Goal: Information Seeking & Learning: Understand process/instructions

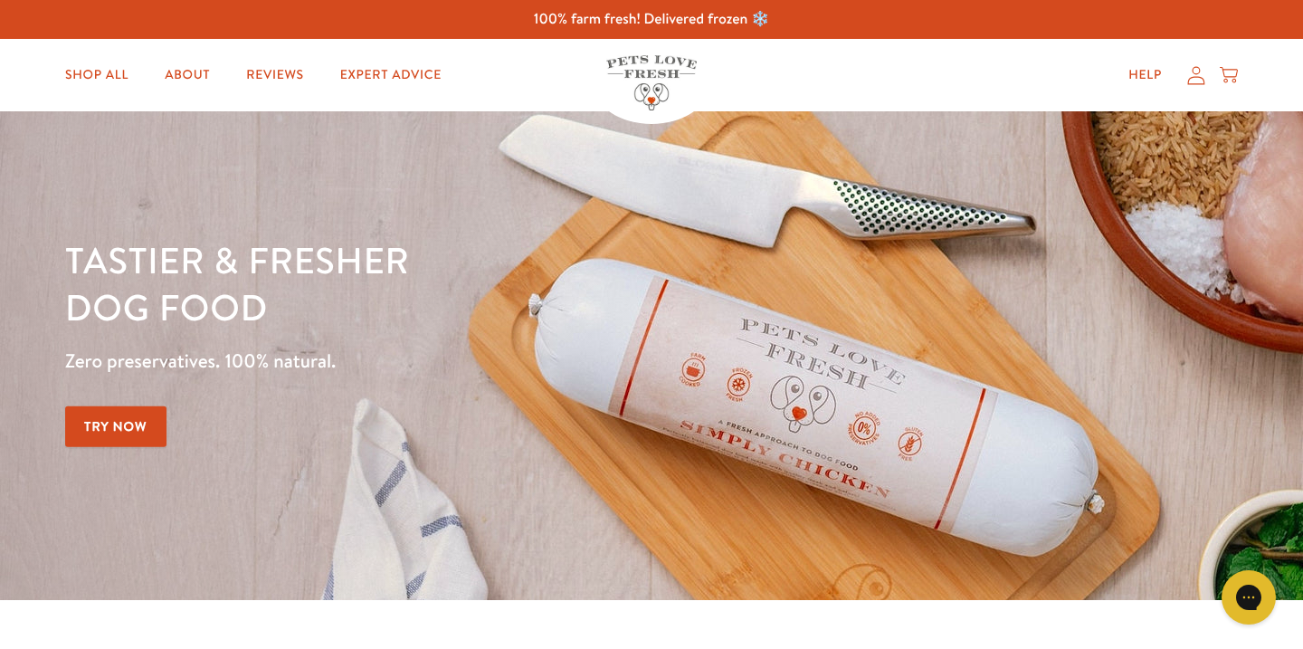
click at [637, 72] on img at bounding box center [651, 82] width 90 height 55
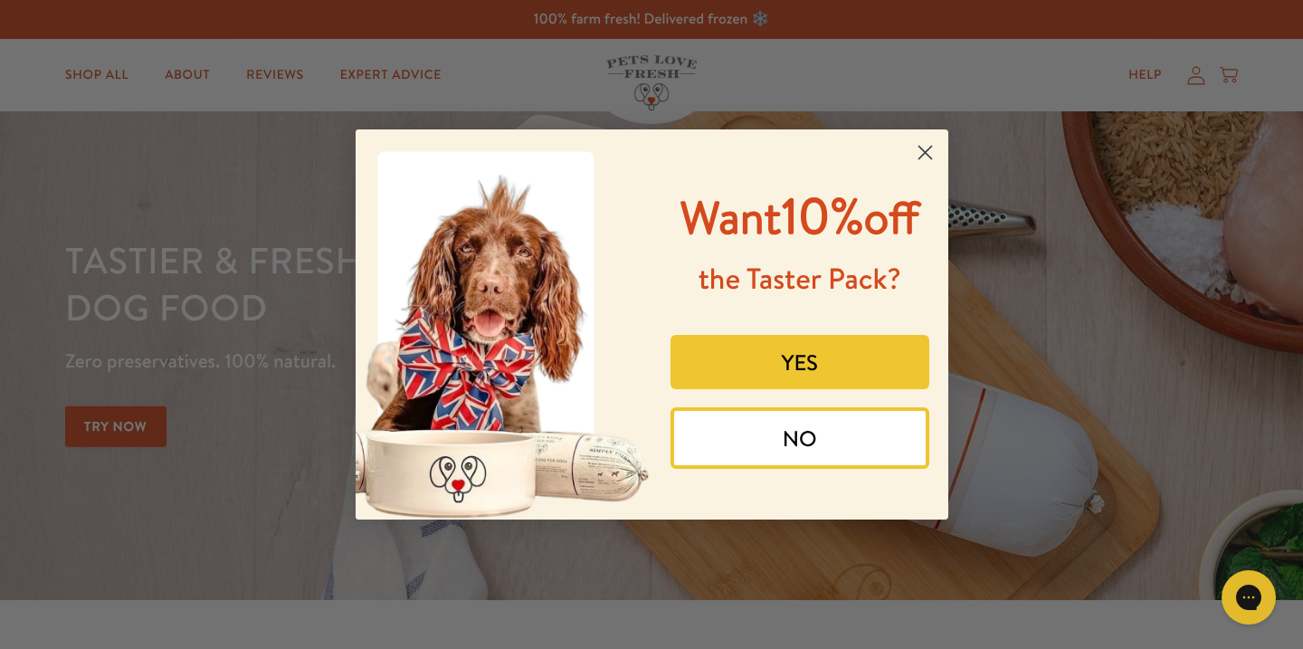
click at [923, 151] on icon "Close dialog" at bounding box center [925, 153] width 13 height 13
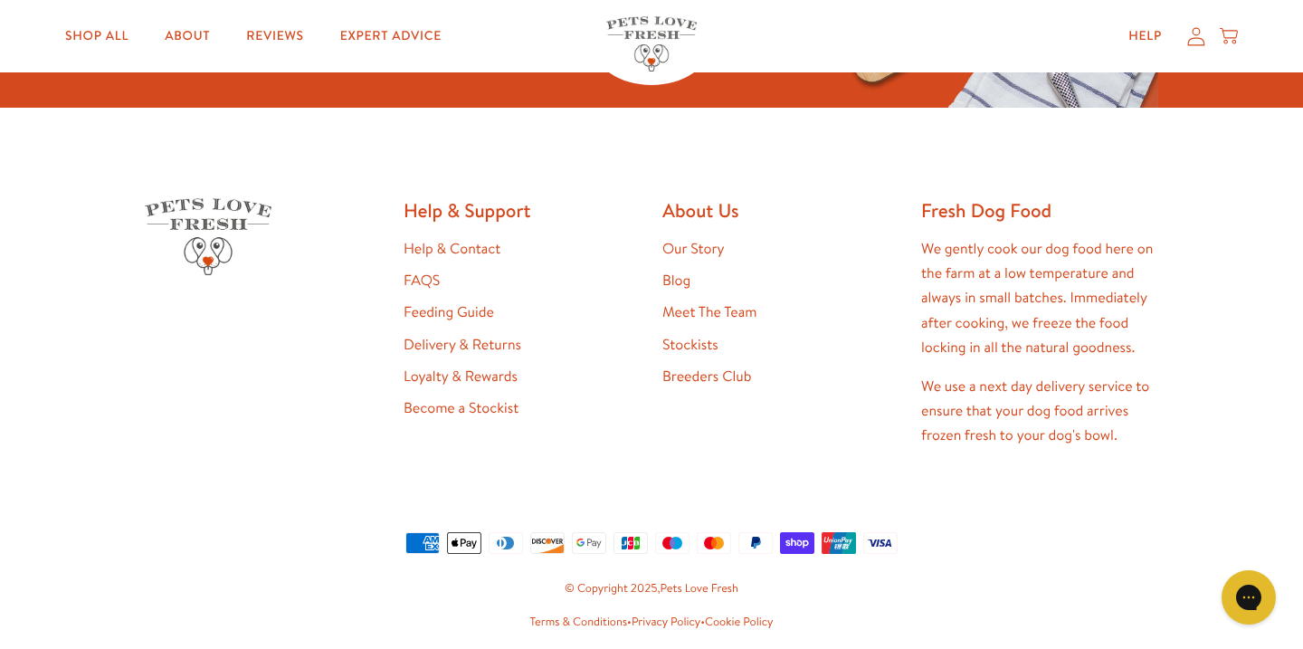
scroll to position [3594, 0]
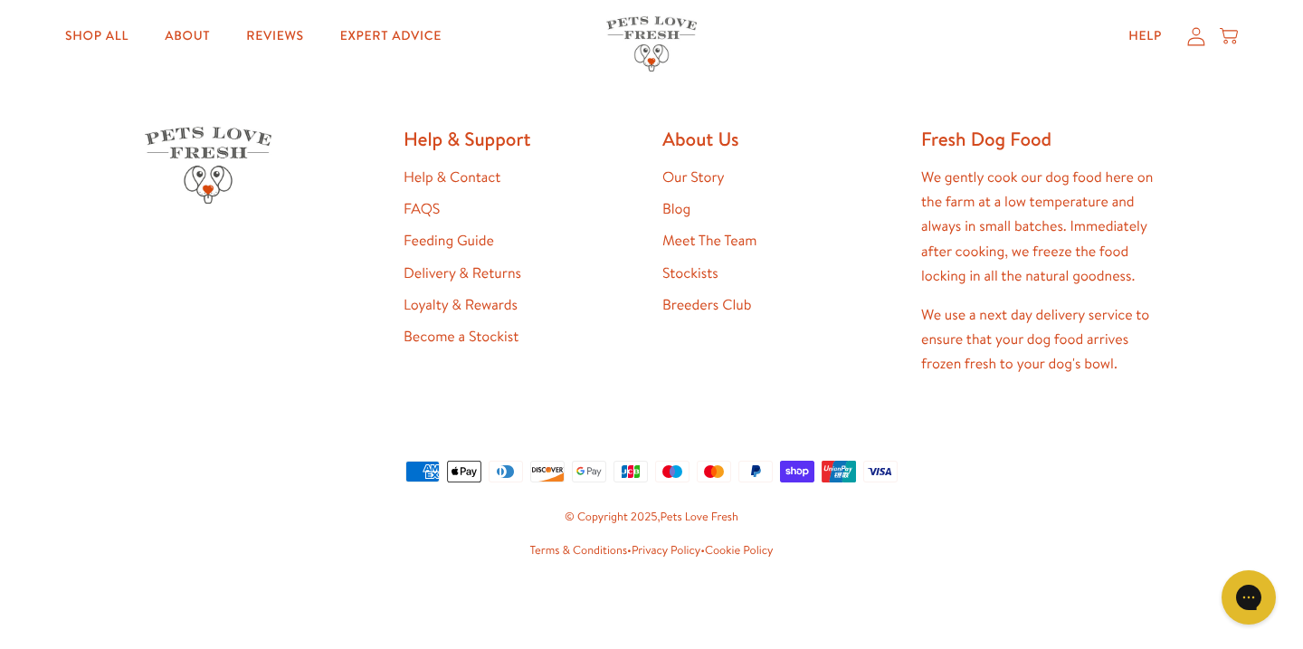
click at [488, 265] on link "Delivery & Returns" at bounding box center [463, 273] width 118 height 20
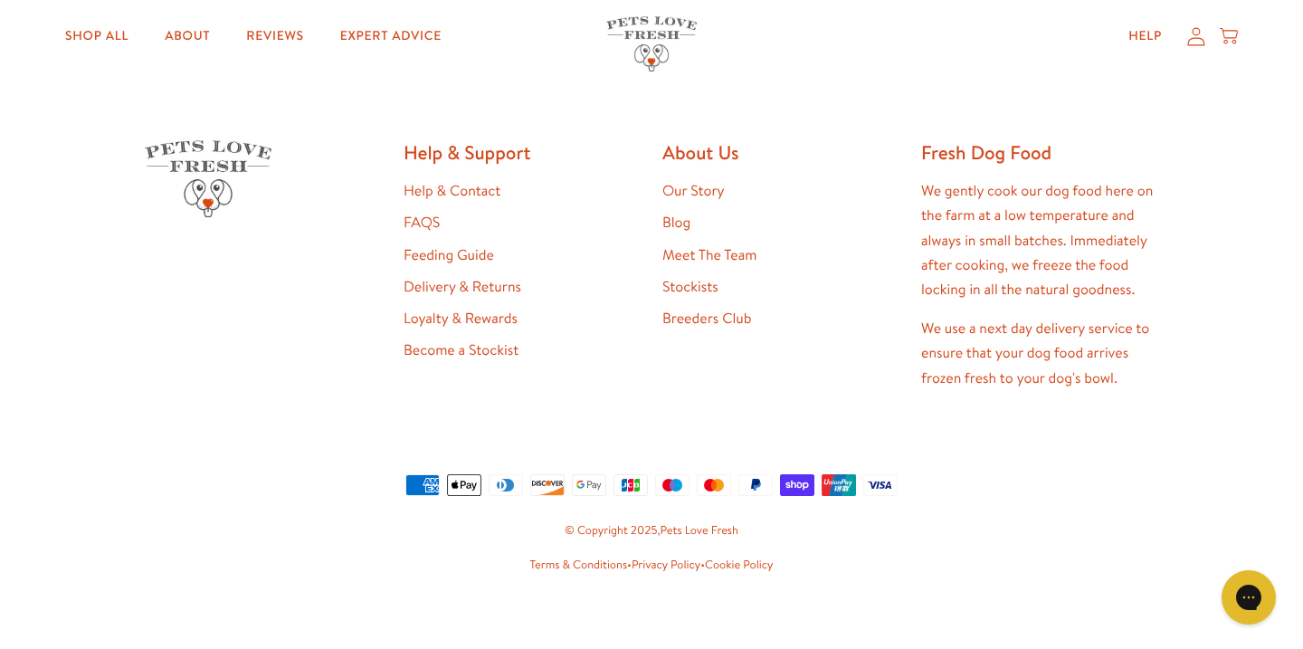
scroll to position [2794, 0]
